Goal: Information Seeking & Learning: Learn about a topic

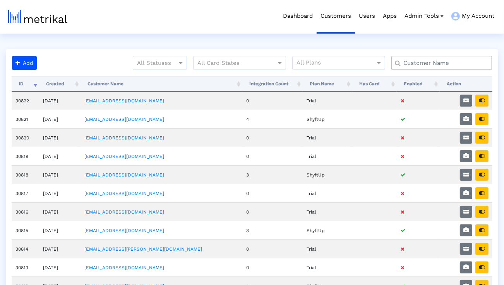
click at [446, 66] on input "text" at bounding box center [443, 63] width 91 height 8
type input "elevate"
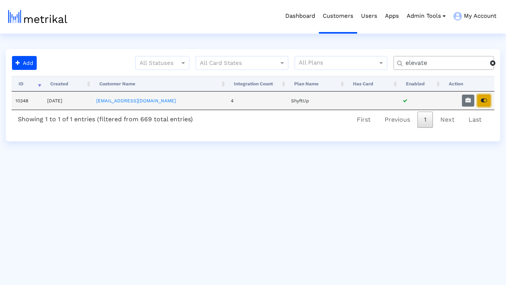
click at [487, 101] on button "button" at bounding box center [484, 101] width 13 height 12
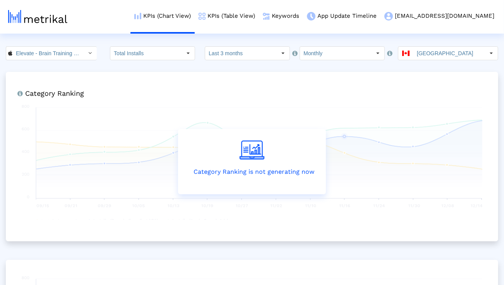
click at [428, 55] on input "Canada" at bounding box center [448, 53] width 71 height 13
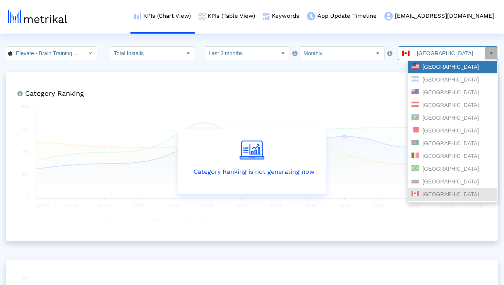
click at [426, 70] on div "United States" at bounding box center [452, 66] width 82 height 7
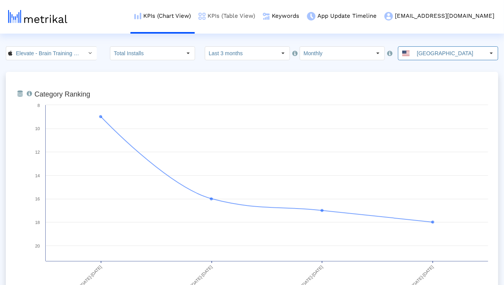
click at [259, 17] on link "KPIs (Table View)" at bounding box center [227, 16] width 64 height 32
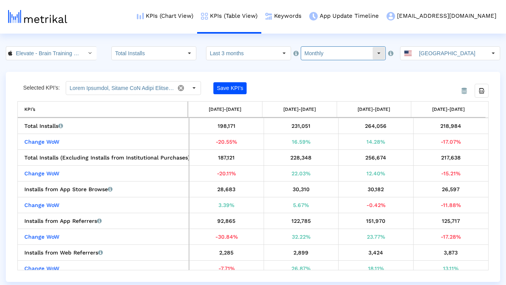
click at [308, 55] on input "Monthly" at bounding box center [336, 53] width 71 height 13
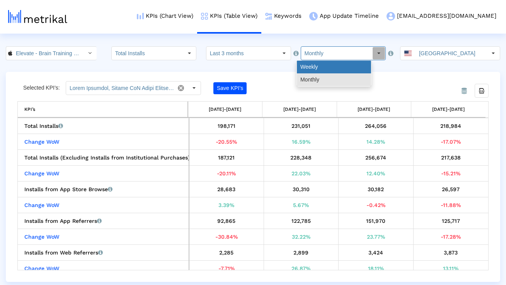
click at [308, 65] on div "Weekly" at bounding box center [334, 67] width 74 height 13
type input "Weekly"
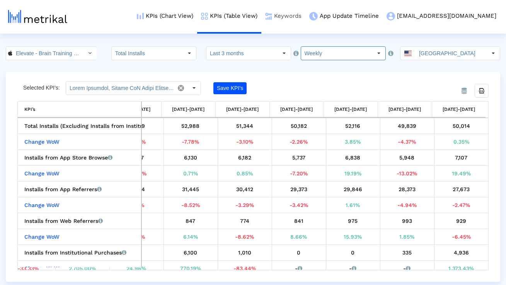
click at [306, 14] on link "Keywords" at bounding box center [283, 16] width 44 height 32
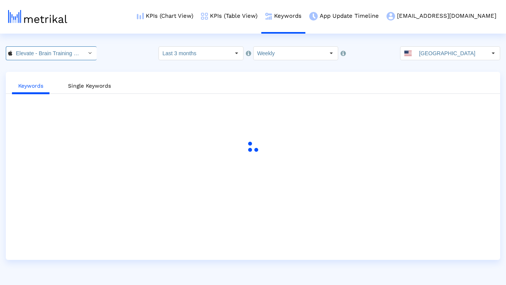
click at [84, 51] on div "Select" at bounding box center [90, 53] width 12 height 12
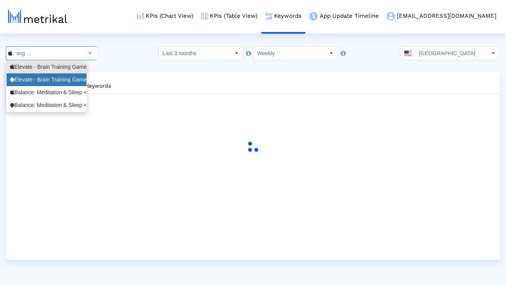
click at [66, 79] on div "Elevate - Brain Training Games <com.wonder>" at bounding box center [46, 79] width 73 height 7
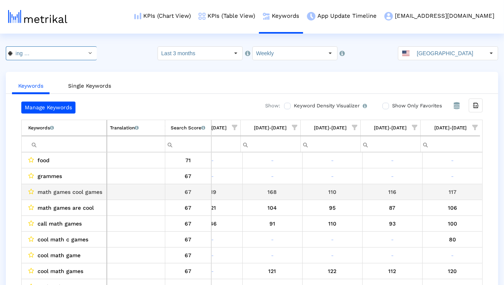
scroll to position [0, 511]
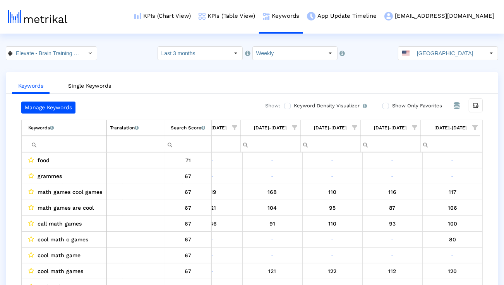
click at [415, 125] on span "Show filter options for column '09/21/25-09/27/25'" at bounding box center [414, 127] width 5 height 5
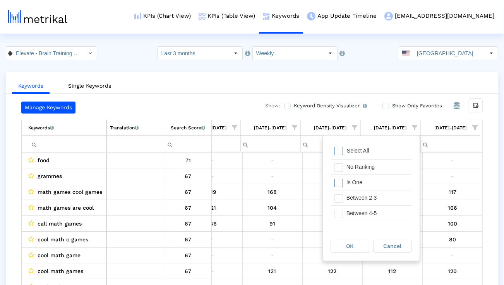
click at [375, 186] on div "Is One" at bounding box center [376, 182] width 69 height 15
click at [375, 200] on div "Between 2-3" at bounding box center [376, 198] width 69 height 15
click at [374, 208] on div "Between 4-5" at bounding box center [376, 213] width 69 height 15
click at [370, 220] on div "Between 6-10" at bounding box center [376, 217] width 69 height 15
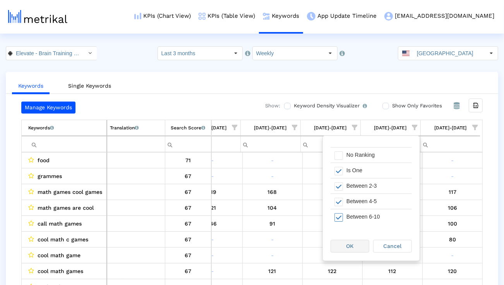
click at [352, 243] on div "OK" at bounding box center [350, 247] width 38 height 12
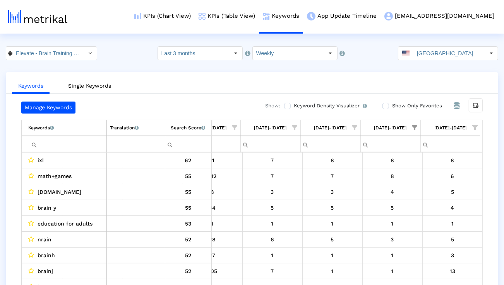
click at [475, 126] on span "Show filter options for column '09/28/25-10/04/25'" at bounding box center [474, 127] width 5 height 5
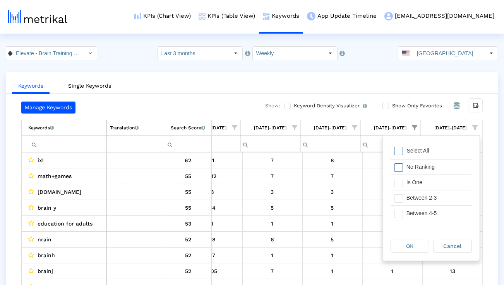
click at [434, 171] on div "No Ranking" at bounding box center [436, 167] width 69 height 15
click at [434, 202] on div "Between 11-20" at bounding box center [436, 201] width 69 height 15
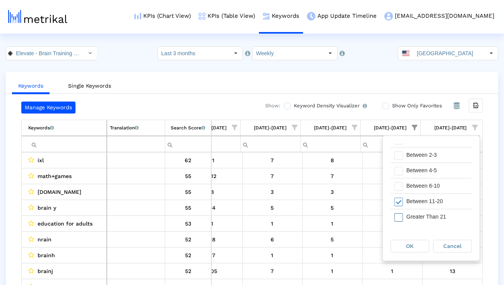
click at [432, 213] on div "Greater Than 21" at bounding box center [436, 217] width 69 height 15
click at [414, 241] on div "OK" at bounding box center [410, 247] width 38 height 12
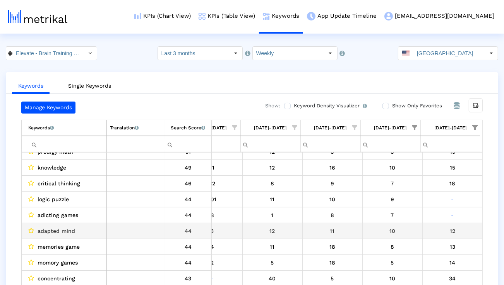
scroll to position [121, 0]
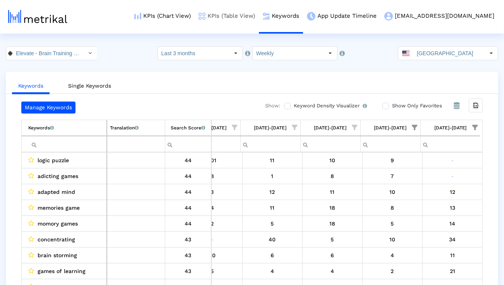
click at [259, 13] on link "KPIs (Table View)" at bounding box center [227, 16] width 64 height 32
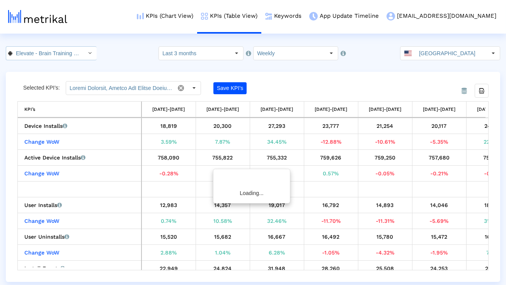
click at [70, 50] on input "Elevate - Brain Training Games < com.wonder >" at bounding box center [47, 53] width 70 height 13
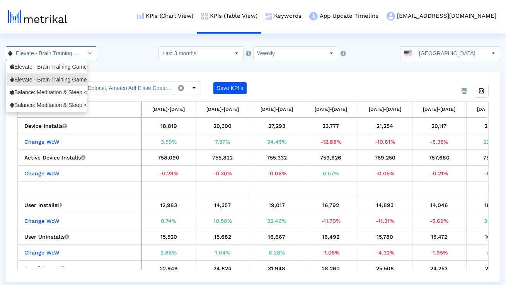
click at [62, 61] on div "Elevate - Brain Training Games <875063456>" at bounding box center [47, 67] width 80 height 13
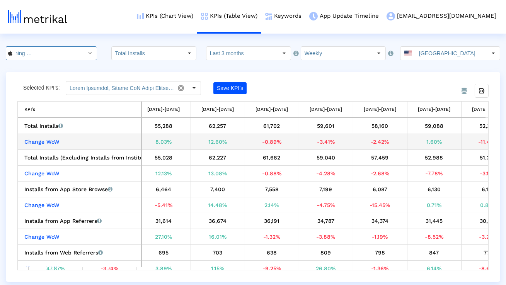
scroll to position [0, 271]
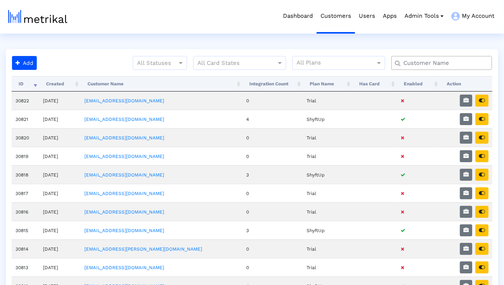
click at [435, 65] on input "text" at bounding box center [443, 63] width 91 height 8
type input "elevate"
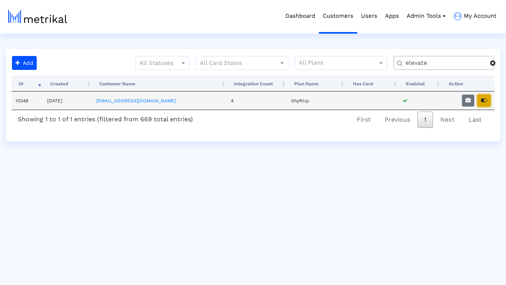
click at [487, 100] on icon "button" at bounding box center [484, 100] width 6 height 5
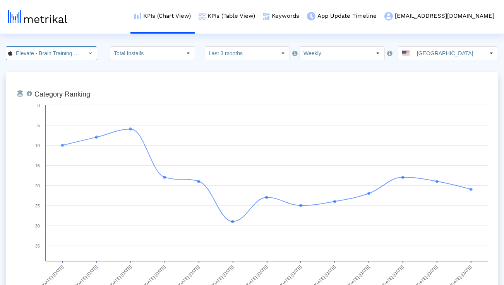
click at [70, 57] on input "Elevate - Brain Training Games < 875063456 >" at bounding box center [47, 53] width 70 height 13
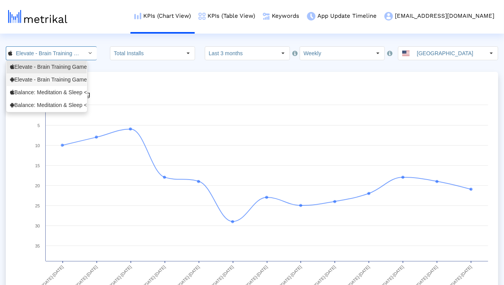
click at [58, 91] on div "Balance: Meditation & Sleep <1361356590>" at bounding box center [46, 92] width 73 height 7
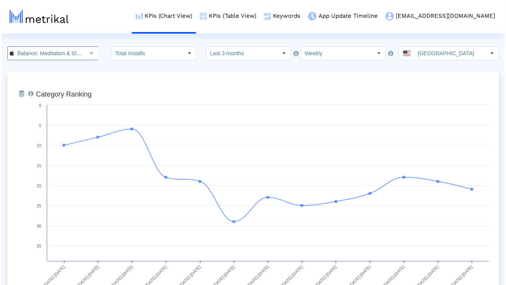
scroll to position [0, 53]
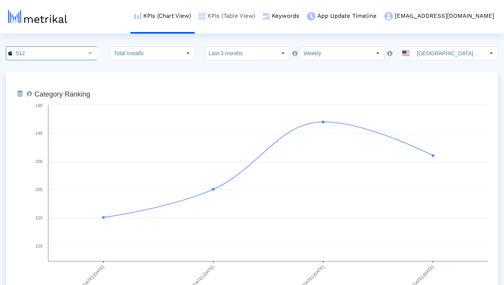
click at [251, 14] on link "KPIs (Table View)" at bounding box center [227, 16] width 64 height 32
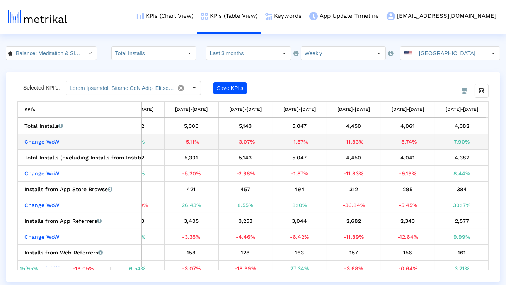
scroll to position [0, 359]
